Goal: Information Seeking & Learning: Check status

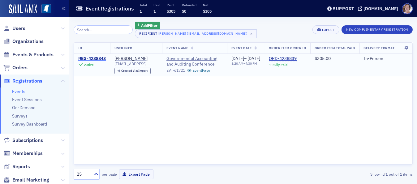
click at [100, 58] on div "REG-4238843" at bounding box center [92, 59] width 28 height 6
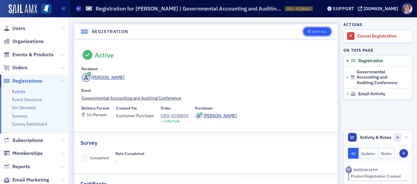
click at [316, 32] on div "Edit All" at bounding box center [319, 31] width 14 height 3
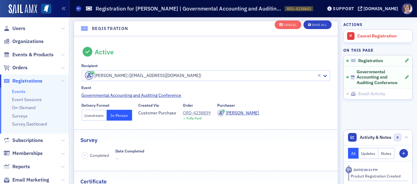
scroll to position [16, 0]
click at [97, 114] on button "Livestream" at bounding box center [94, 114] width 25 height 11
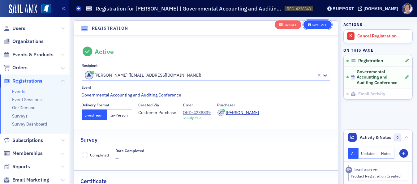
click at [315, 24] on div "Save All" at bounding box center [319, 25] width 15 height 3
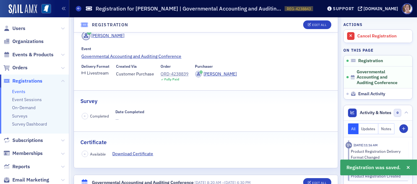
scroll to position [0, 0]
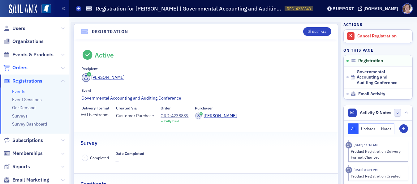
click at [19, 66] on span "Orders" at bounding box center [19, 67] width 15 height 7
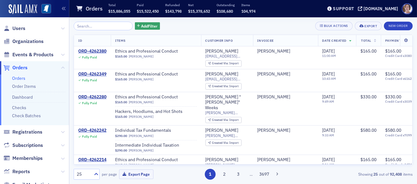
click at [109, 27] on input "search" at bounding box center [103, 26] width 59 height 9
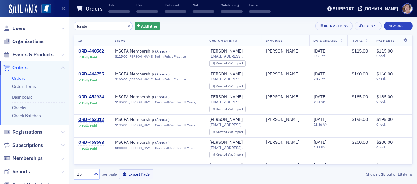
type input "lurate"
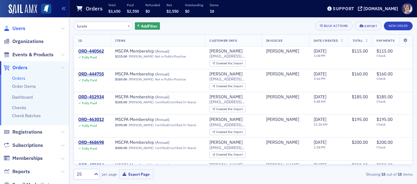
click at [18, 30] on span "Users" at bounding box center [18, 28] width 13 height 7
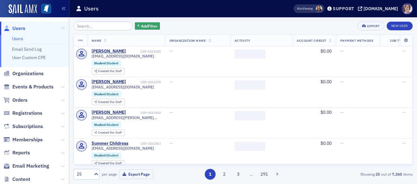
click at [97, 27] on input "search" at bounding box center [103, 26] width 59 height 9
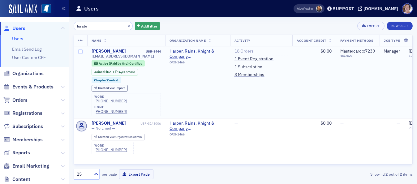
type input "lurate"
click at [247, 50] on link "18 Orders" at bounding box center [243, 52] width 19 height 6
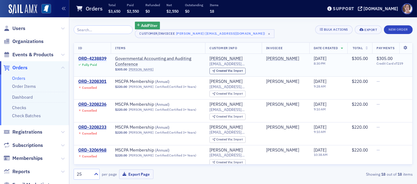
click at [87, 58] on div "ORD-4238839" at bounding box center [92, 59] width 28 height 6
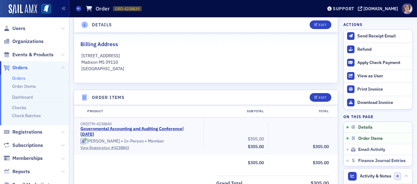
scroll to position [73, 0]
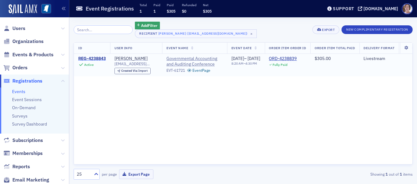
click at [98, 57] on div "REG-4238843" at bounding box center [92, 59] width 28 height 6
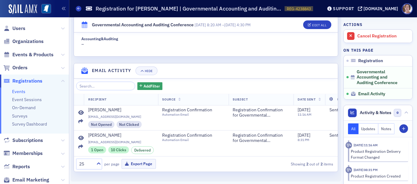
scroll to position [191, 0]
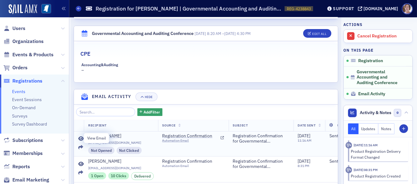
click at [80, 137] on icon at bounding box center [81, 138] width 6 height 5
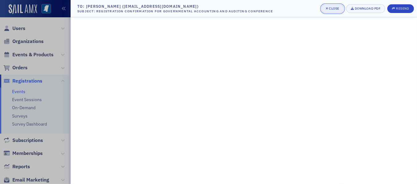
click at [331, 10] on div "Close" at bounding box center [334, 8] width 11 height 3
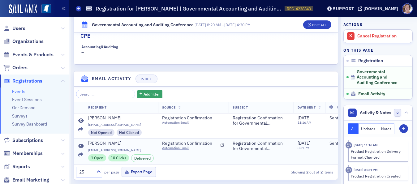
scroll to position [222, 0]
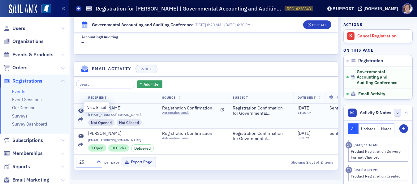
click at [80, 109] on icon at bounding box center [81, 111] width 6 height 5
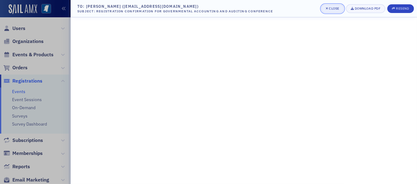
click at [335, 7] on div "Close" at bounding box center [334, 8] width 11 height 3
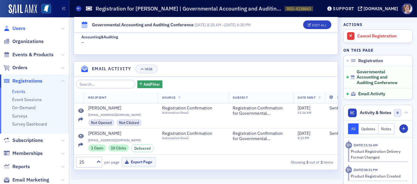
click at [20, 26] on span "Users" at bounding box center [18, 28] width 13 height 7
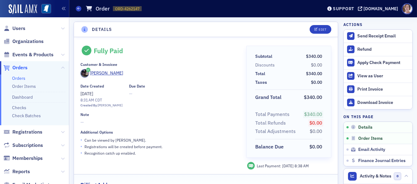
scroll to position [140, 0]
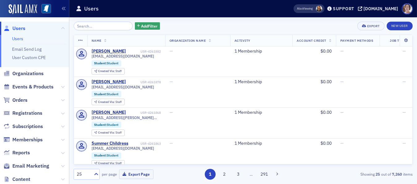
click at [19, 28] on span "Users" at bounding box center [18, 28] width 13 height 7
click at [88, 27] on input "search" at bounding box center [103, 26] width 59 height 9
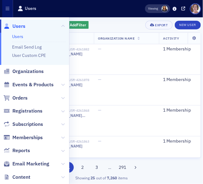
click at [111, 19] on div "Add Filter Export New User Name Organization Name Activity Account Credit Payme…" at bounding box center [101, 100] width 198 height 167
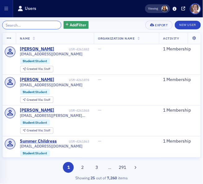
click at [25, 25] on input "search" at bounding box center [31, 25] width 59 height 9
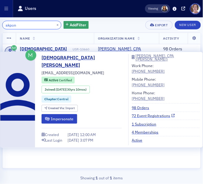
type input "akpon"
click at [148, 115] on link "72 Event Registrations" at bounding box center [153, 116] width 43 height 6
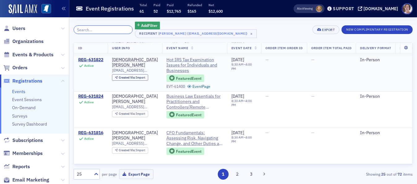
scroll to position [186, 0]
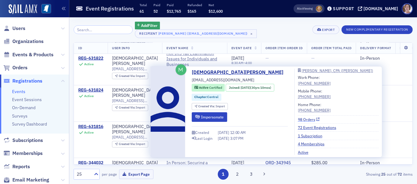
click at [302, 120] on link "98 Orders" at bounding box center [309, 120] width 22 height 6
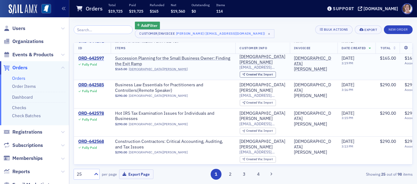
scroll to position [62, 0]
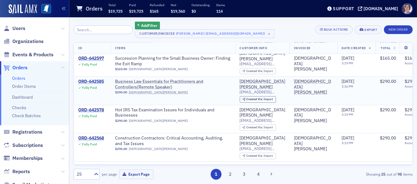
click at [96, 79] on div "ORD-642585" at bounding box center [91, 82] width 26 height 6
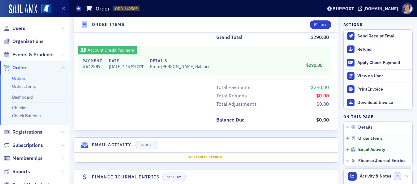
scroll to position [283, 0]
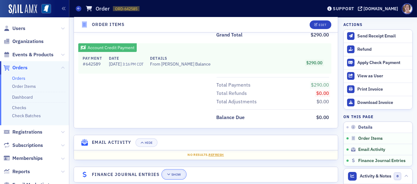
click at [177, 173] on div "Show" at bounding box center [176, 174] width 10 height 3
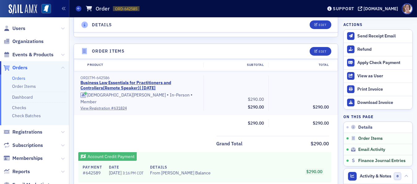
scroll to position [131, 0]
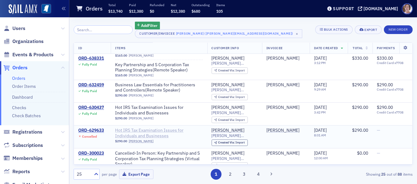
scroll to position [186, 0]
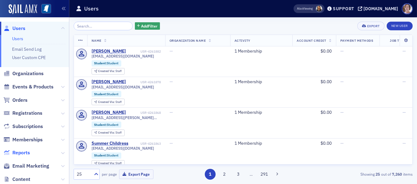
click at [22, 152] on span "Reports" at bounding box center [21, 152] width 18 height 7
click at [24, 150] on span "Reports" at bounding box center [21, 152] width 18 height 7
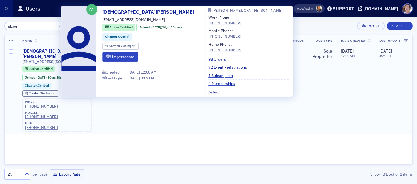
click at [52, 50] on div "[DEMOGRAPHIC_DATA][PERSON_NAME]" at bounding box center [47, 54] width 51 height 11
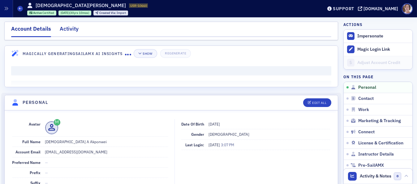
click at [72, 29] on div "Activity" at bounding box center [69, 30] width 19 height 11
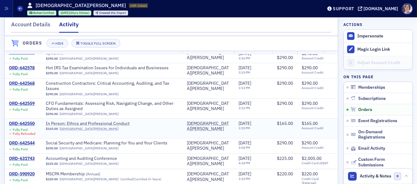
scroll to position [93, 0]
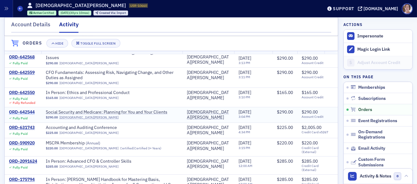
click at [28, 113] on div "ORD-642544" at bounding box center [22, 112] width 26 height 6
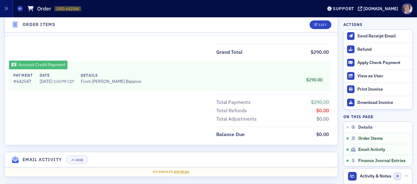
scroll to position [277, 0]
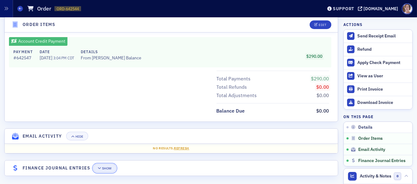
click at [105, 167] on div "Show" at bounding box center [107, 168] width 10 height 3
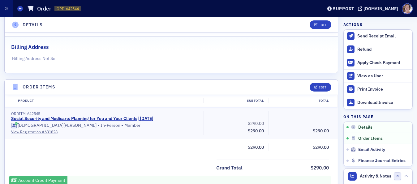
scroll to position [155, 0]
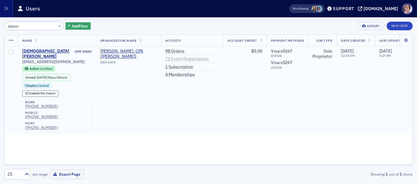
click at [185, 60] on link "72 Event Registrations" at bounding box center [187, 59] width 44 height 6
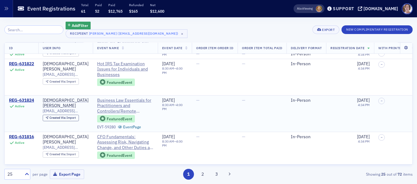
scroll to position [186, 0]
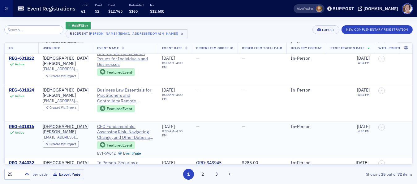
click at [24, 124] on div "REG-631816" at bounding box center [21, 127] width 25 height 6
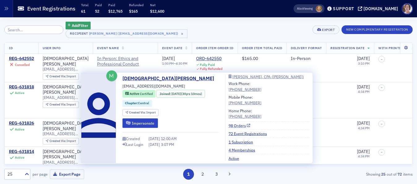
click at [233, 126] on link "98 Orders" at bounding box center [240, 126] width 22 height 6
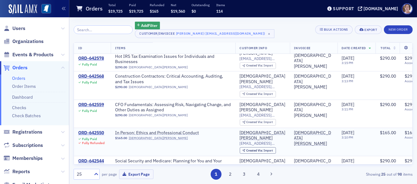
scroll to position [155, 0]
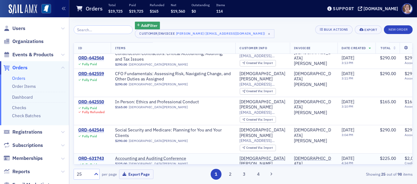
click at [97, 156] on div "ORD-631743" at bounding box center [91, 159] width 26 height 6
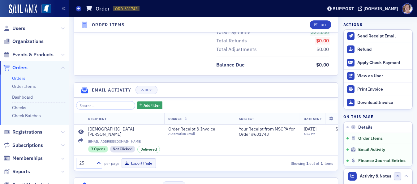
scroll to position [371, 0]
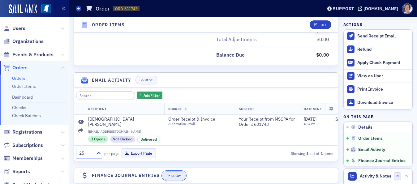
click at [179, 174] on div "Show" at bounding box center [176, 175] width 10 height 3
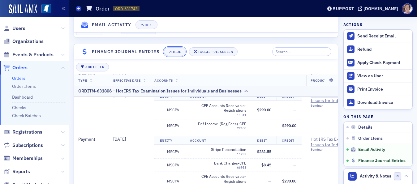
scroll to position [1144, 0]
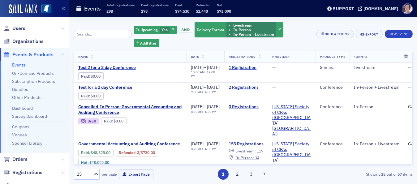
click at [35, 54] on span "Events & Products" at bounding box center [32, 54] width 41 height 7
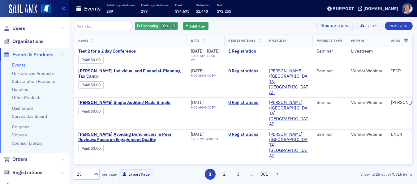
click at [171, 26] on span "button" at bounding box center [174, 26] width 6 height 6
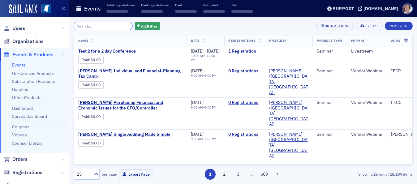
click at [102, 25] on input "search" at bounding box center [103, 26] width 59 height 9
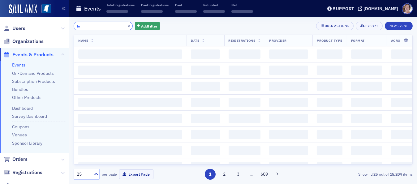
type input "l"
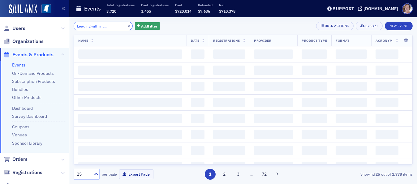
scroll to position [0, 26]
type input "cancelled-Leading with internal controls"
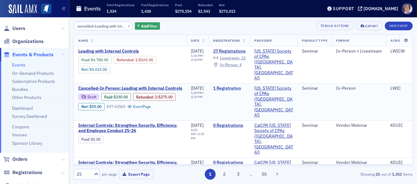
click at [235, 86] on link "1 Registration" at bounding box center [229, 89] width 32 height 6
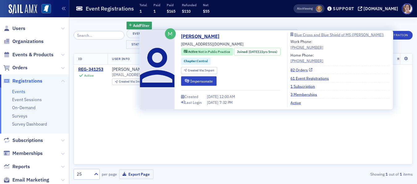
click at [302, 70] on link "82 Orders" at bounding box center [301, 70] width 22 height 6
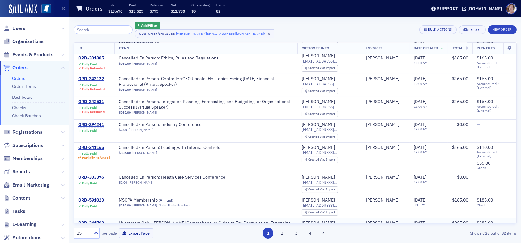
scroll to position [186, 0]
click at [93, 146] on div "ORD-341165" at bounding box center [94, 148] width 32 height 6
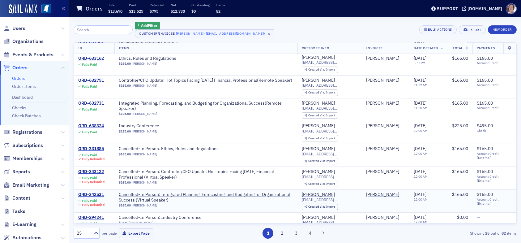
scroll to position [124, 0]
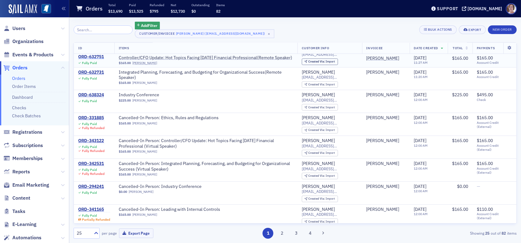
click at [91, 54] on div "ORD-632751" at bounding box center [91, 57] width 26 height 6
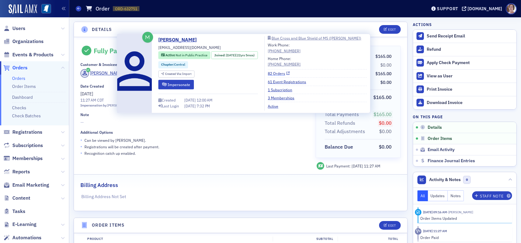
click at [278, 74] on link "82 Orders" at bounding box center [279, 74] width 22 height 6
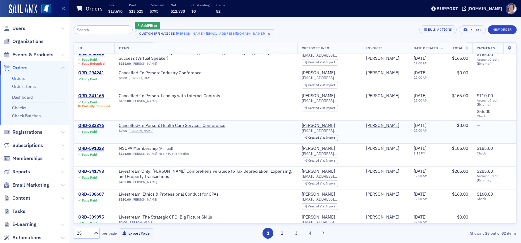
scroll to position [247, 0]
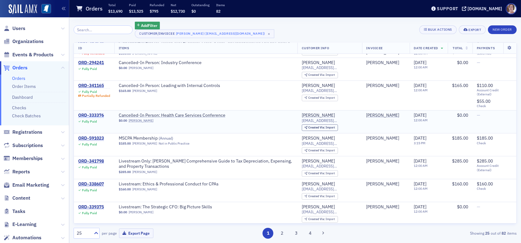
click at [93, 113] on div "ORD-333376" at bounding box center [91, 116] width 26 height 6
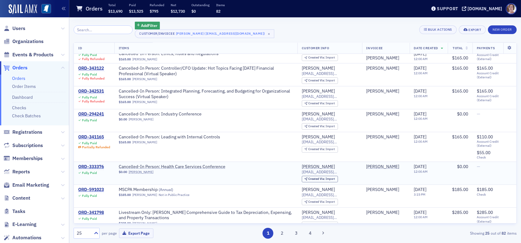
scroll to position [217, 0]
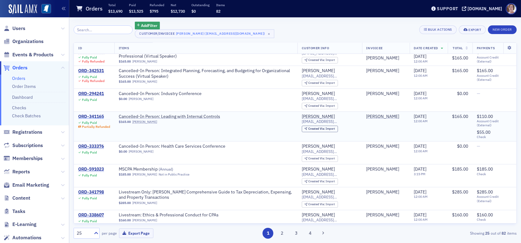
click at [98, 114] on div "ORD-341165" at bounding box center [94, 117] width 32 height 6
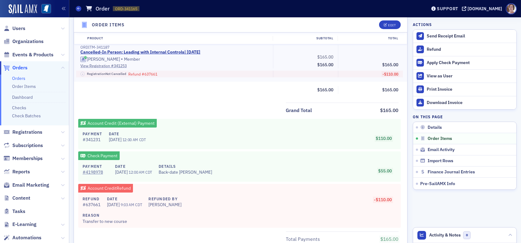
scroll to position [217, 0]
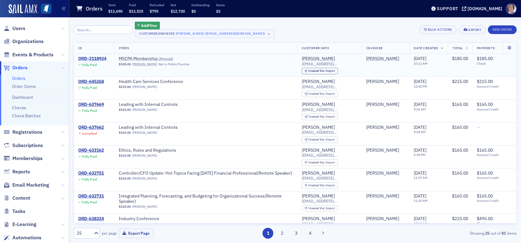
click at [99, 58] on div "ORD-2118924" at bounding box center [92, 59] width 28 height 6
click at [97, 82] on div "ORD-645268" at bounding box center [91, 82] width 26 height 6
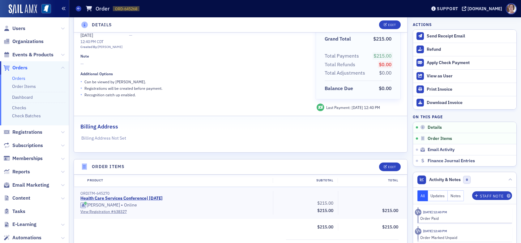
scroll to position [34, 0]
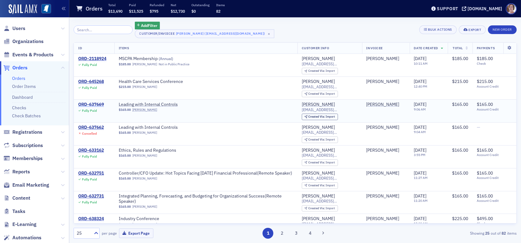
click at [100, 104] on div "ORD-637669" at bounding box center [91, 105] width 26 height 6
click at [96, 126] on div "ORD-637662" at bounding box center [91, 128] width 26 height 6
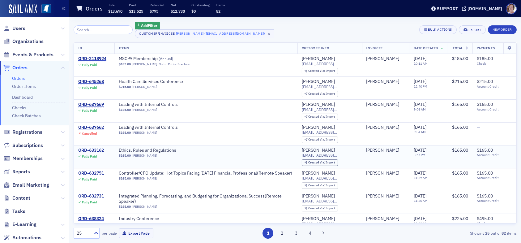
click at [93, 150] on div "ORD-633162" at bounding box center [91, 151] width 26 height 6
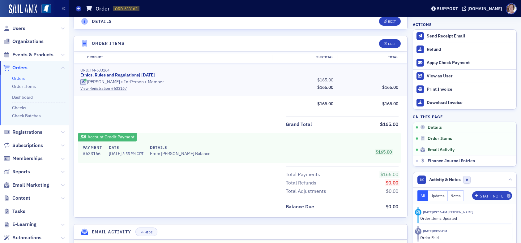
scroll to position [186, 0]
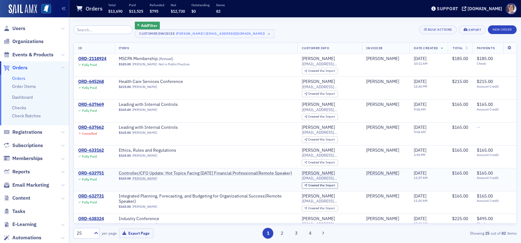
click at [95, 170] on div "ORD-632751" at bounding box center [91, 173] width 26 height 6
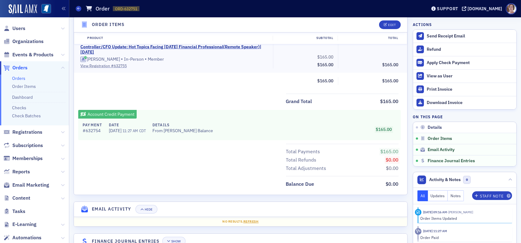
scroll to position [217, 0]
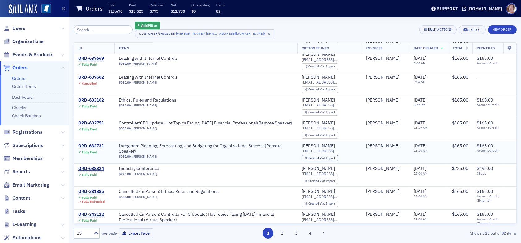
scroll to position [62, 0]
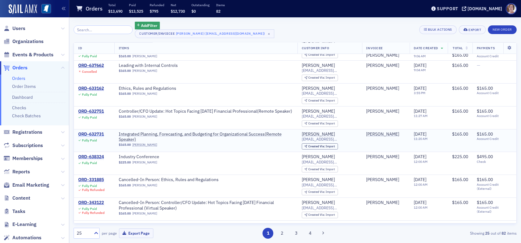
click at [96, 132] on div "ORD-632731" at bounding box center [91, 134] width 26 height 6
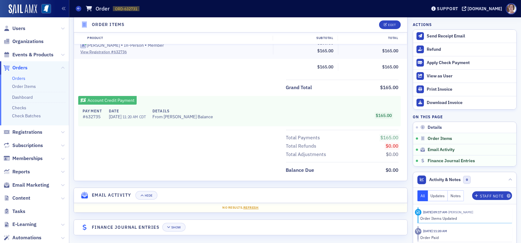
scroll to position [225, 0]
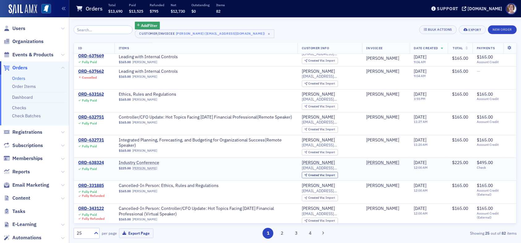
scroll to position [62, 0]
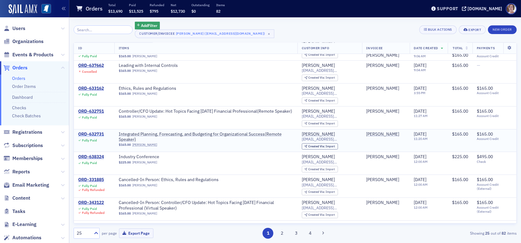
click at [93, 134] on div "ORD-632731" at bounding box center [91, 134] width 26 height 6
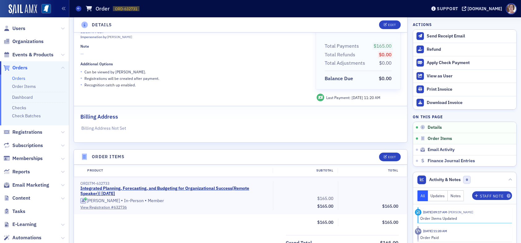
scroll to position [186, 0]
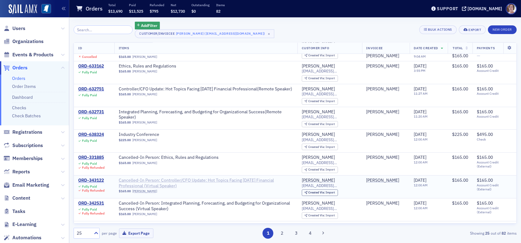
scroll to position [93, 0]
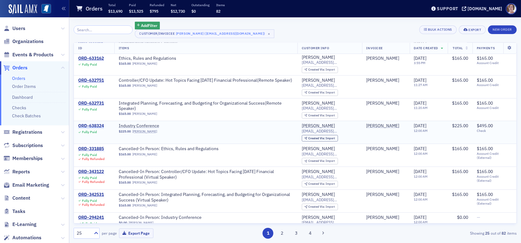
click at [95, 124] on div "ORD-638324" at bounding box center [91, 126] width 26 height 6
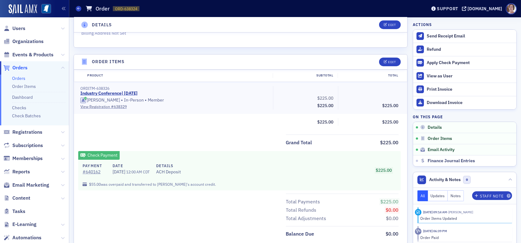
scroll to position [186, 0]
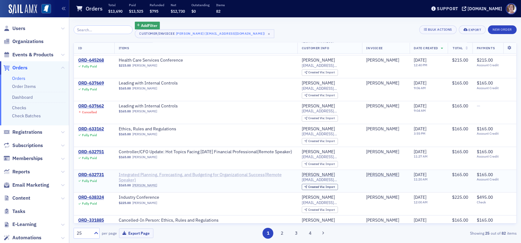
scroll to position [62, 0]
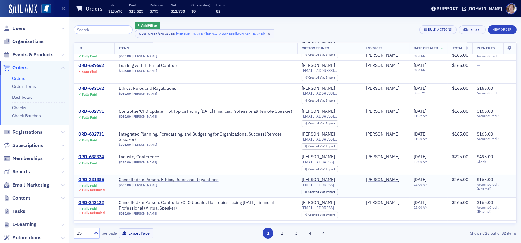
click at [97, 178] on div "ORD-331885" at bounding box center [91, 180] width 26 height 6
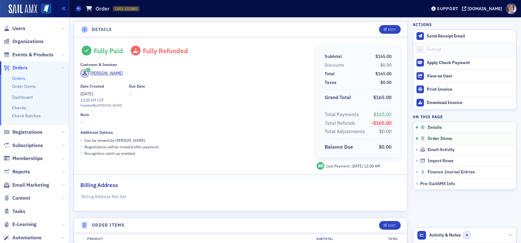
scroll to position [31, 0]
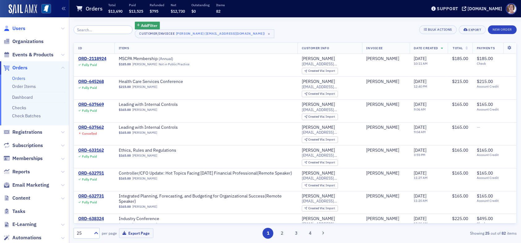
click at [16, 25] on span "Users" at bounding box center [18, 28] width 13 height 7
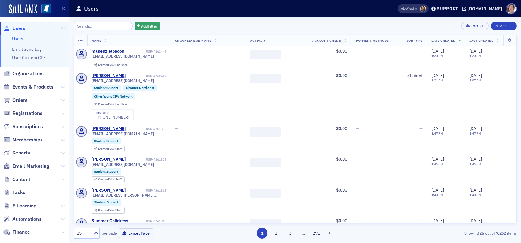
click at [104, 27] on input "search" at bounding box center [103, 26] width 59 height 9
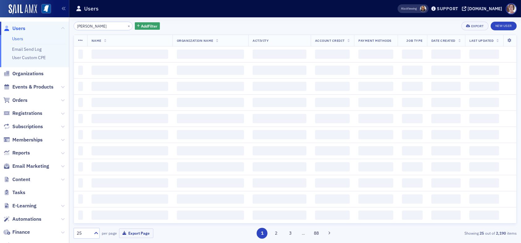
type input "jennifer allen"
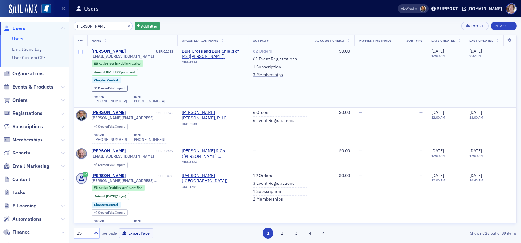
click at [262, 49] on link "82 Orders" at bounding box center [262, 52] width 19 height 6
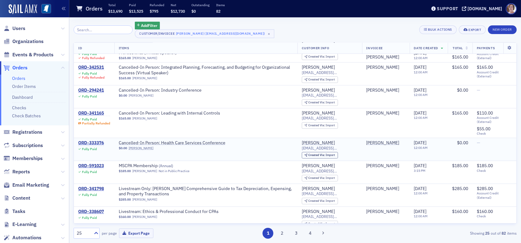
scroll to position [189, 0]
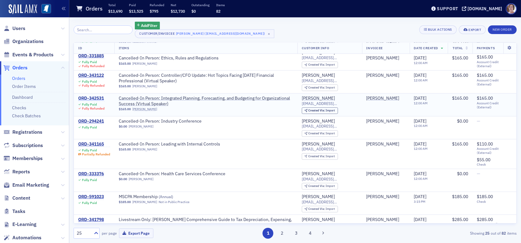
click at [99, 97] on div "ORD-342531" at bounding box center [91, 99] width 26 height 6
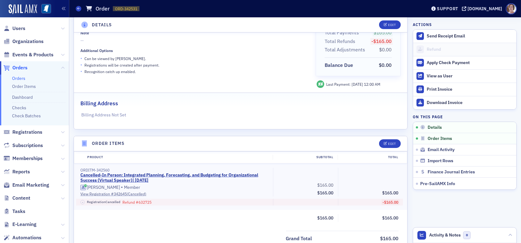
scroll to position [93, 0]
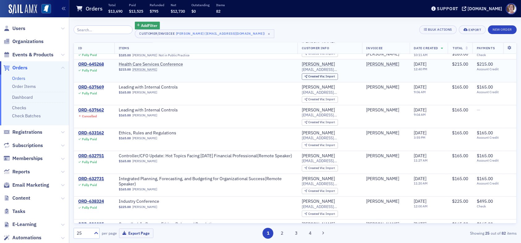
scroll to position [31, 0]
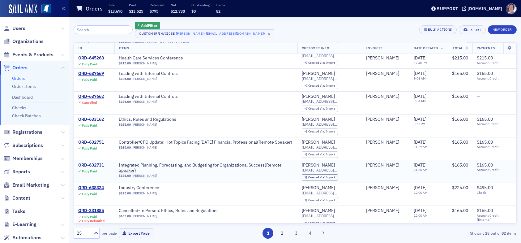
click at [96, 165] on div "ORD-632731" at bounding box center [91, 165] width 26 height 6
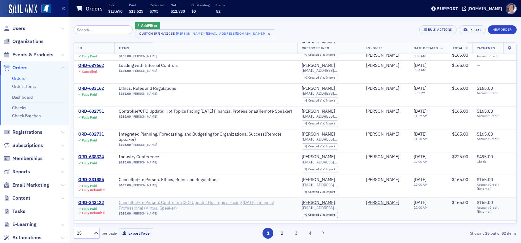
scroll to position [93, 0]
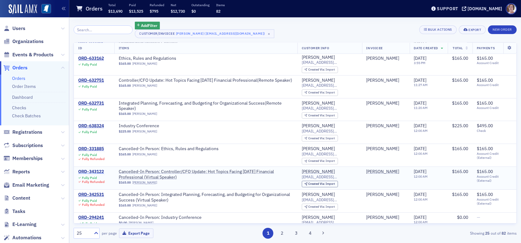
click at [93, 169] on div "ORD-343122" at bounding box center [91, 172] width 26 height 6
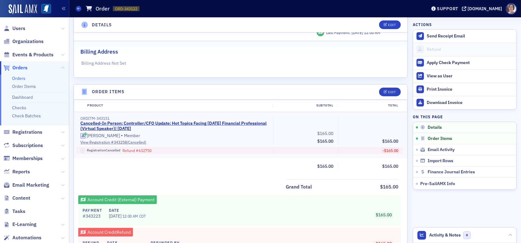
scroll to position [120, 0]
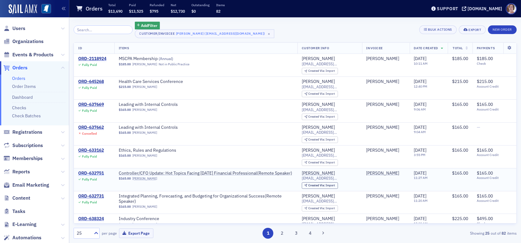
click at [97, 173] on div "ORD-632751" at bounding box center [91, 173] width 26 height 6
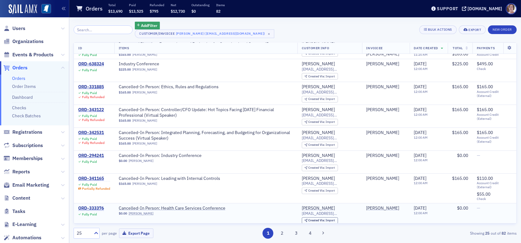
scroll to position [124, 0]
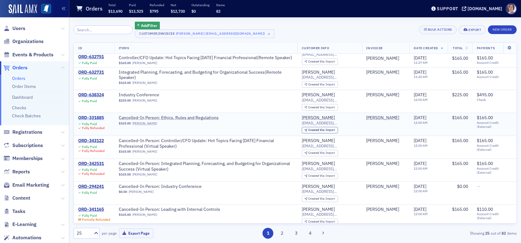
click at [96, 116] on div "ORD-331885" at bounding box center [91, 118] width 26 height 6
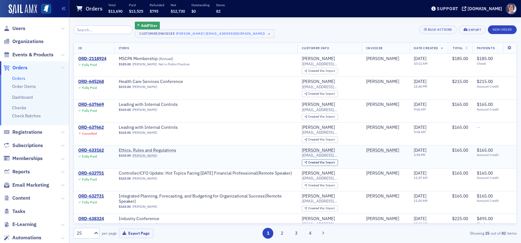
scroll to position [31, 0]
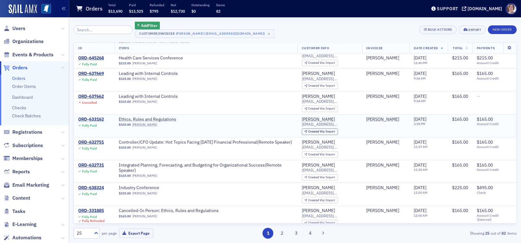
click at [90, 117] on div "ORD-633162" at bounding box center [91, 120] width 26 height 6
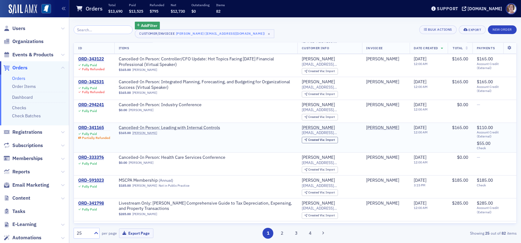
scroll to position [217, 0]
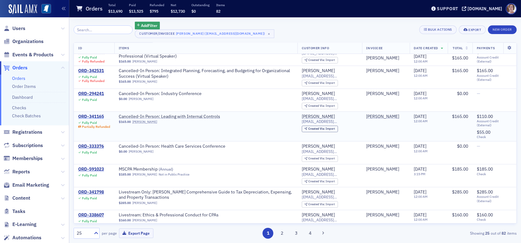
click at [100, 114] on div "ORD-341165" at bounding box center [94, 117] width 32 height 6
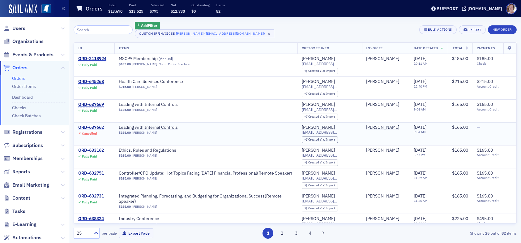
click at [96, 127] on div "ORD-637662" at bounding box center [91, 128] width 26 height 6
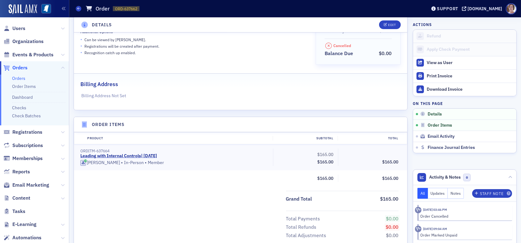
scroll to position [190, 0]
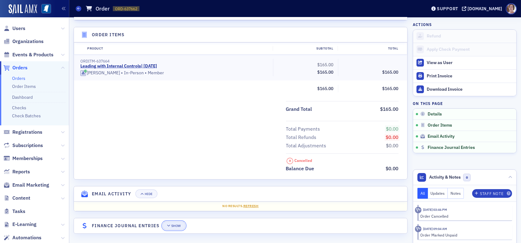
click at [177, 225] on div "Show" at bounding box center [176, 225] width 10 height 3
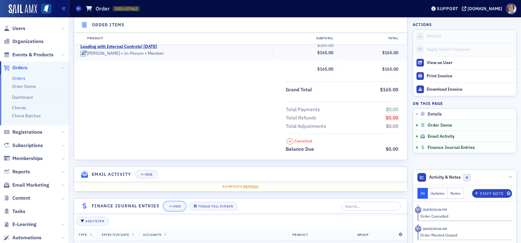
scroll to position [336, 0]
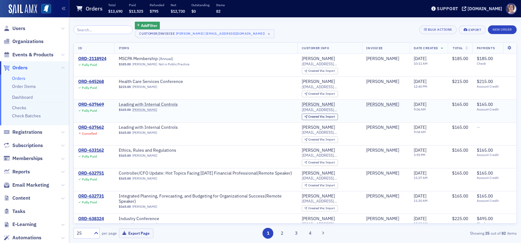
click at [90, 105] on div "ORD-637669" at bounding box center [91, 105] width 26 height 6
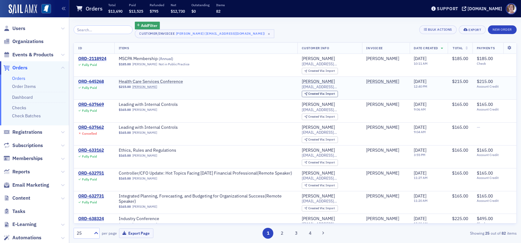
click at [100, 81] on div "ORD-645268" at bounding box center [91, 82] width 26 height 6
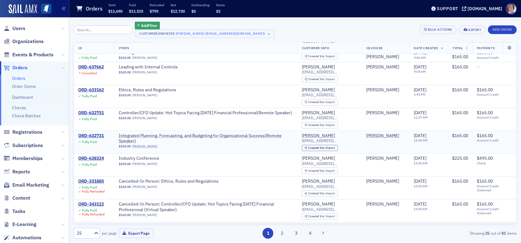
scroll to position [62, 0]
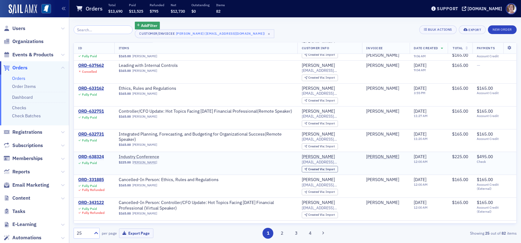
click at [99, 154] on div "ORD-638324" at bounding box center [91, 157] width 26 height 6
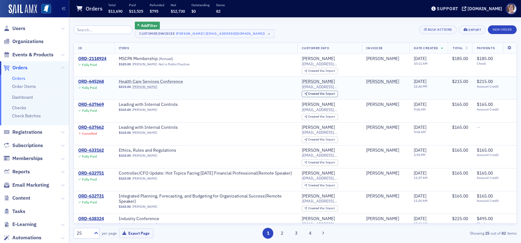
click at [95, 82] on div "ORD-645268" at bounding box center [91, 82] width 26 height 6
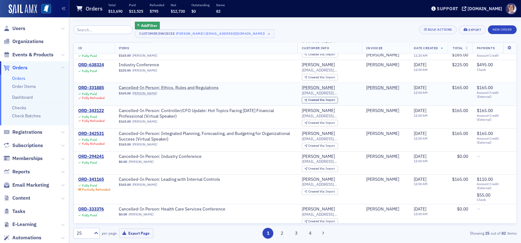
scroll to position [155, 0]
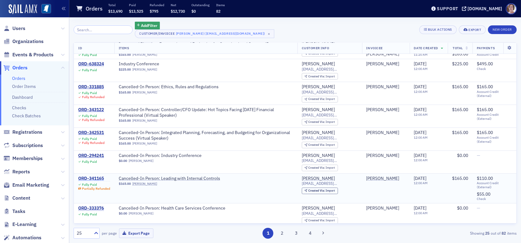
click at [100, 176] on div "ORD-341165" at bounding box center [94, 179] width 32 height 6
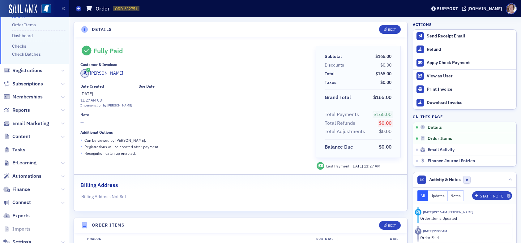
scroll to position [62, 0]
click at [27, 190] on span "Finance" at bounding box center [21, 189] width 18 height 7
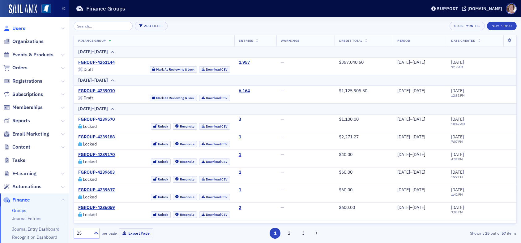
click at [19, 28] on span "Users" at bounding box center [18, 28] width 13 height 7
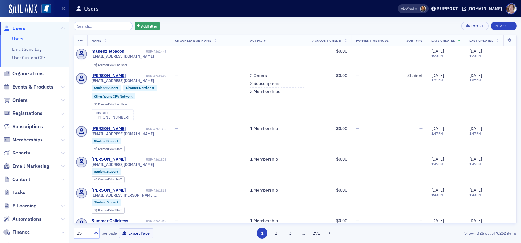
click at [100, 28] on input "search" at bounding box center [103, 26] width 59 height 9
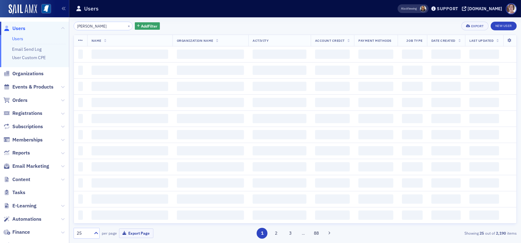
type input "jennifer allen"
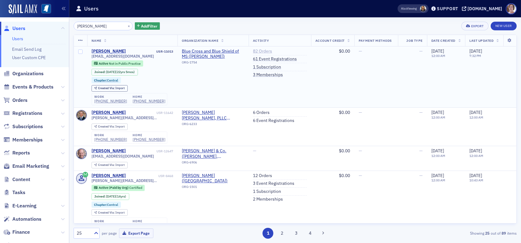
click at [260, 50] on link "82 Orders" at bounding box center [262, 52] width 19 height 6
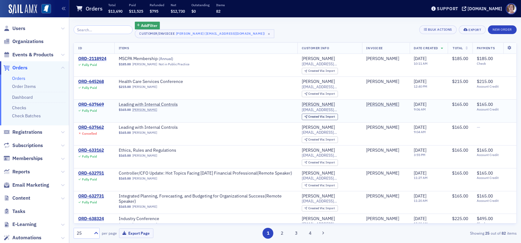
click at [97, 104] on div "ORD-637669" at bounding box center [91, 105] width 26 height 6
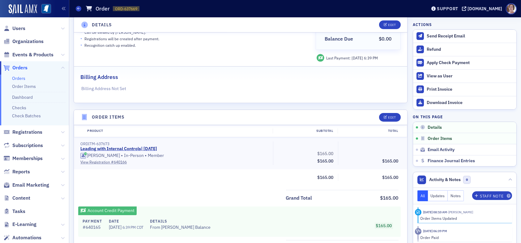
scroll to position [124, 0]
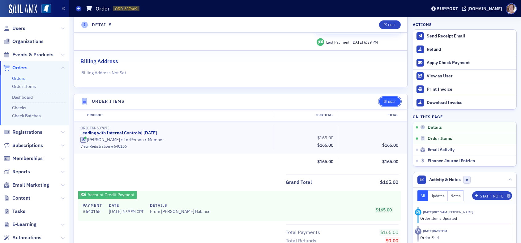
click at [388, 100] on div "Edit" at bounding box center [392, 101] width 8 height 3
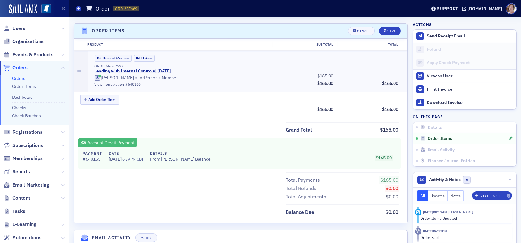
scroll to position [196, 0]
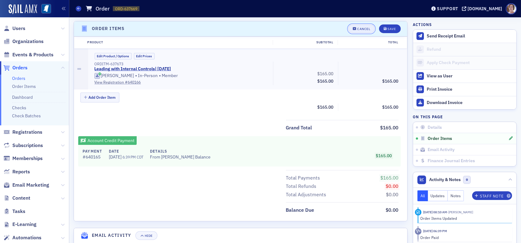
click at [356, 30] on button "Cancel" at bounding box center [361, 28] width 27 height 9
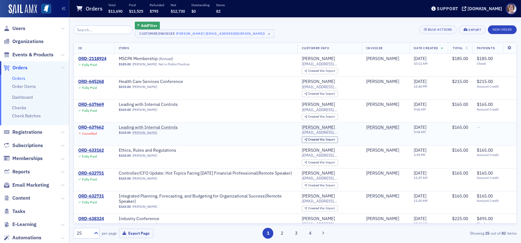
click at [98, 126] on div "ORD-637662" at bounding box center [91, 128] width 26 height 6
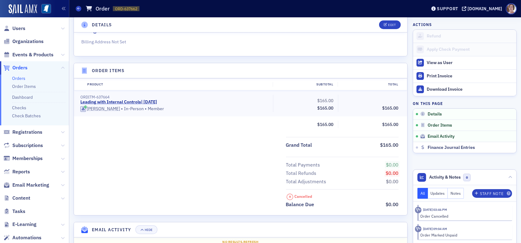
scroll to position [190, 0]
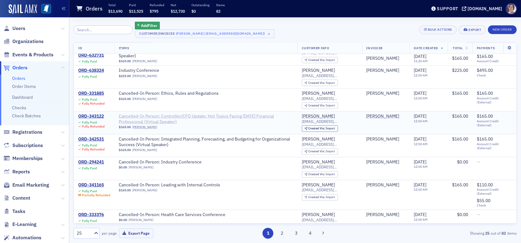
scroll to position [155, 0]
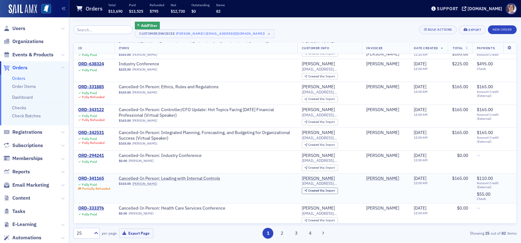
click at [97, 177] on div "ORD-341165" at bounding box center [94, 179] width 32 height 6
